Goal: Complete application form

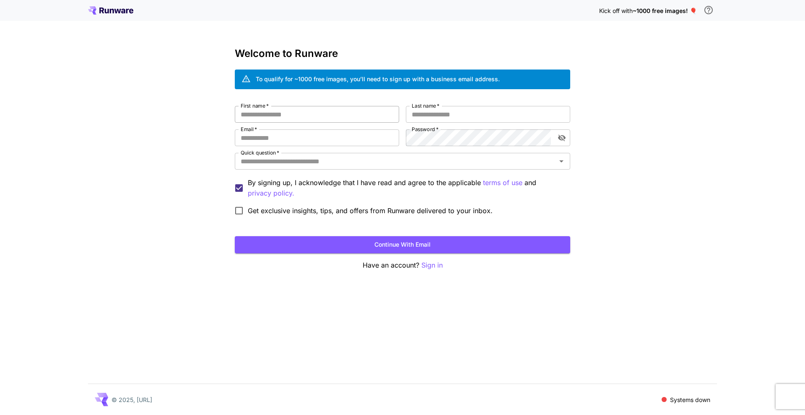
click at [272, 111] on input "First name   *" at bounding box center [317, 114] width 164 height 17
click at [277, 116] on input "First name   *" at bounding box center [317, 114] width 164 height 17
type input "*****"
click at [671, 398] on p "Systems down" at bounding box center [690, 400] width 40 height 9
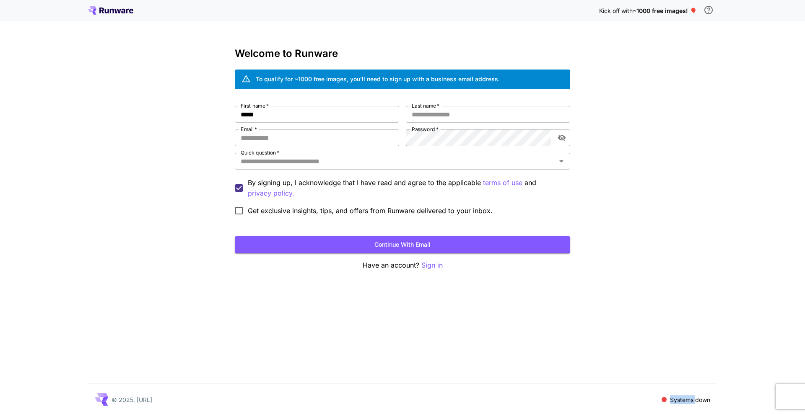
click at [671, 398] on p "Systems down" at bounding box center [690, 400] width 40 height 9
click at [620, 298] on div "Kick off with ~1000 free images! 🎈 Welcome to Runware To qualify for ~1000 free…" at bounding box center [402, 207] width 805 height 415
